Goal: Task Accomplishment & Management: Manage account settings

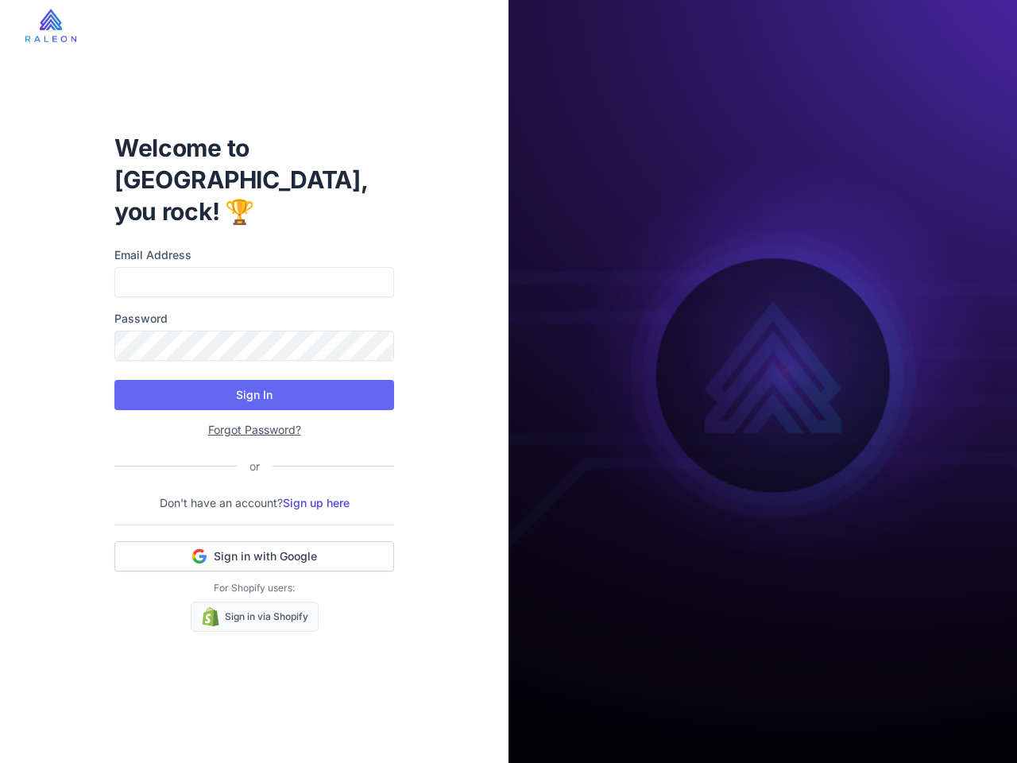
click at [254, 380] on button "Sign In" at bounding box center [254, 395] width 280 height 30
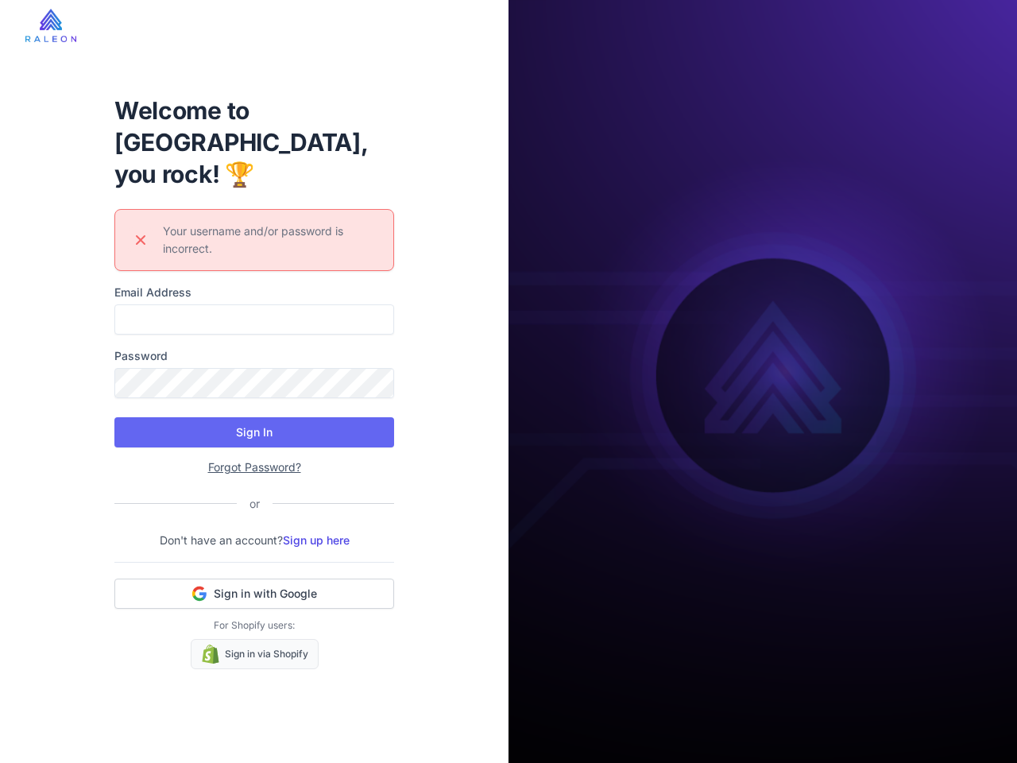
click at [254, 540] on div "Welcome to [GEOGRAPHIC_DATA], you rock! 🏆 Error icon Your username and/or passw…" at bounding box center [254, 381] width 305 height 625
